Goal: Information Seeking & Learning: Learn about a topic

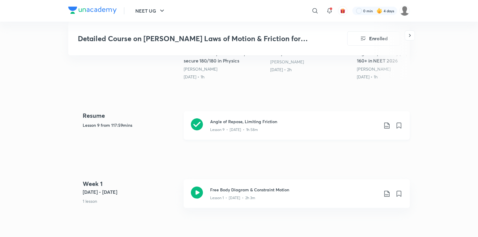
click at [202, 118] on icon at bounding box center [197, 124] width 12 height 12
